Goal: Task Accomplishment & Management: Use online tool/utility

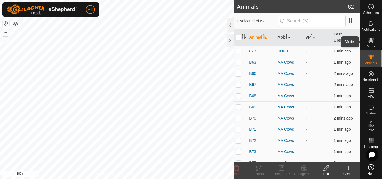
click at [372, 43] on icon at bounding box center [371, 40] width 7 height 7
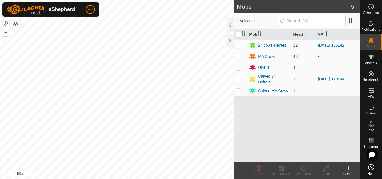
click at [268, 77] on div "Calved 24 Heifers" at bounding box center [273, 80] width 30 height 12
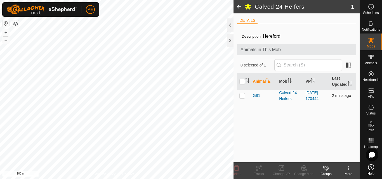
click at [241, 99] on td at bounding box center [243, 96] width 13 height 12
checkbox input "true"
click at [240, 7] on span at bounding box center [238, 6] width 11 height 13
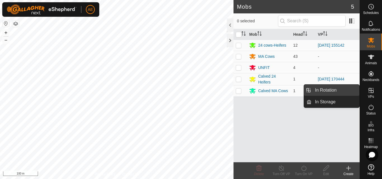
click at [352, 90] on link "In Rotation" at bounding box center [336, 90] width 48 height 11
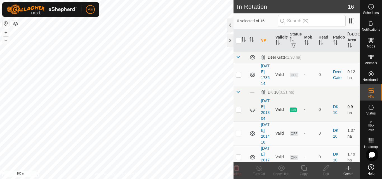
checkbox input "true"
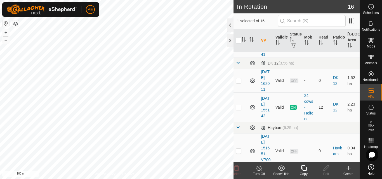
scroll to position [290, 0]
click at [260, 170] on icon at bounding box center [259, 168] width 7 height 7
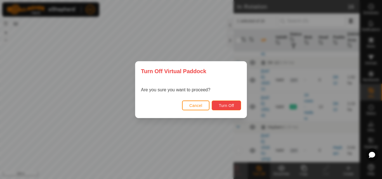
click at [231, 105] on span "Turn Off" at bounding box center [226, 105] width 15 height 4
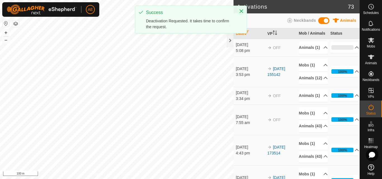
click at [242, 11] on icon "Close" at bounding box center [242, 12] width 4 height 4
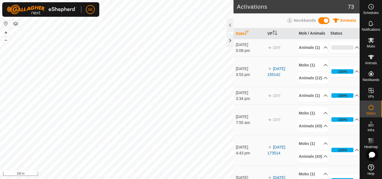
click at [242, 11] on icon "Close" at bounding box center [242, 11] width 4 height 4
